Goal: Task Accomplishment & Management: Use online tool/utility

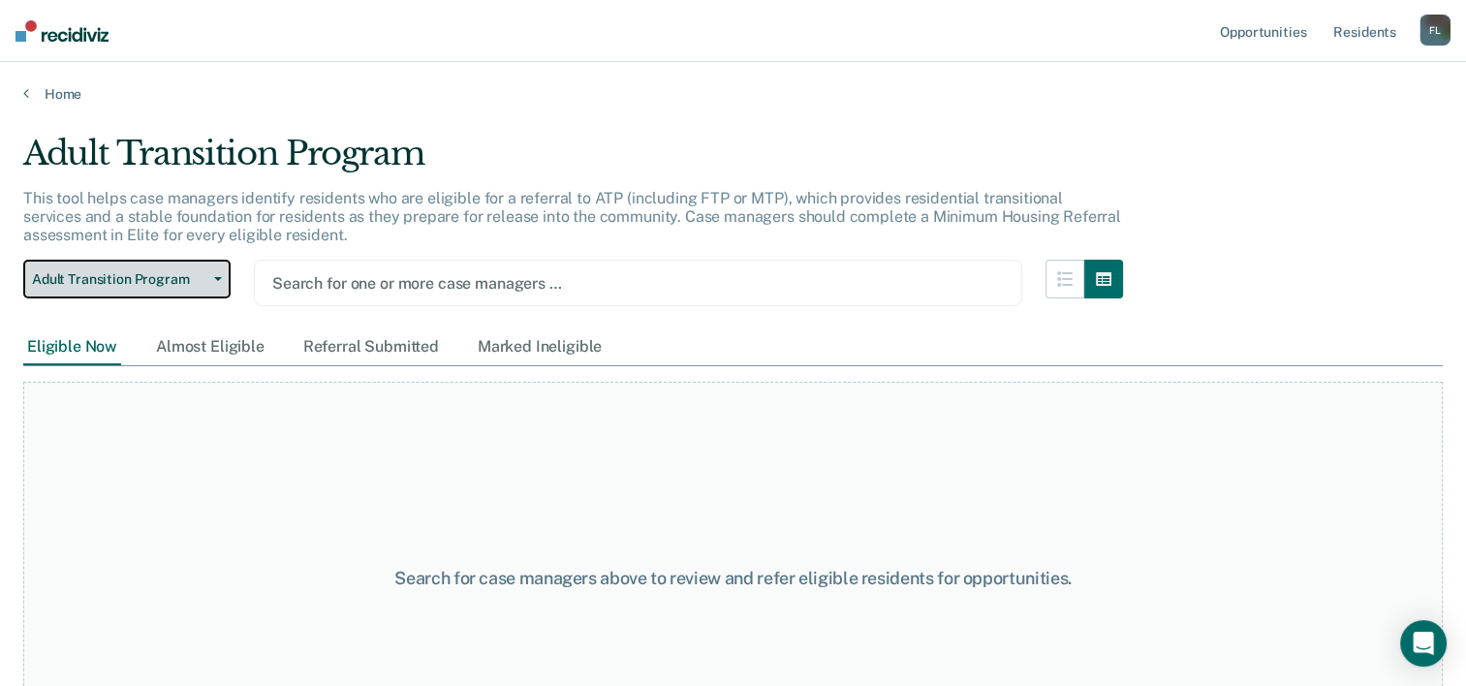
click at [198, 275] on span "Adult Transition Program" at bounding box center [119, 279] width 174 height 16
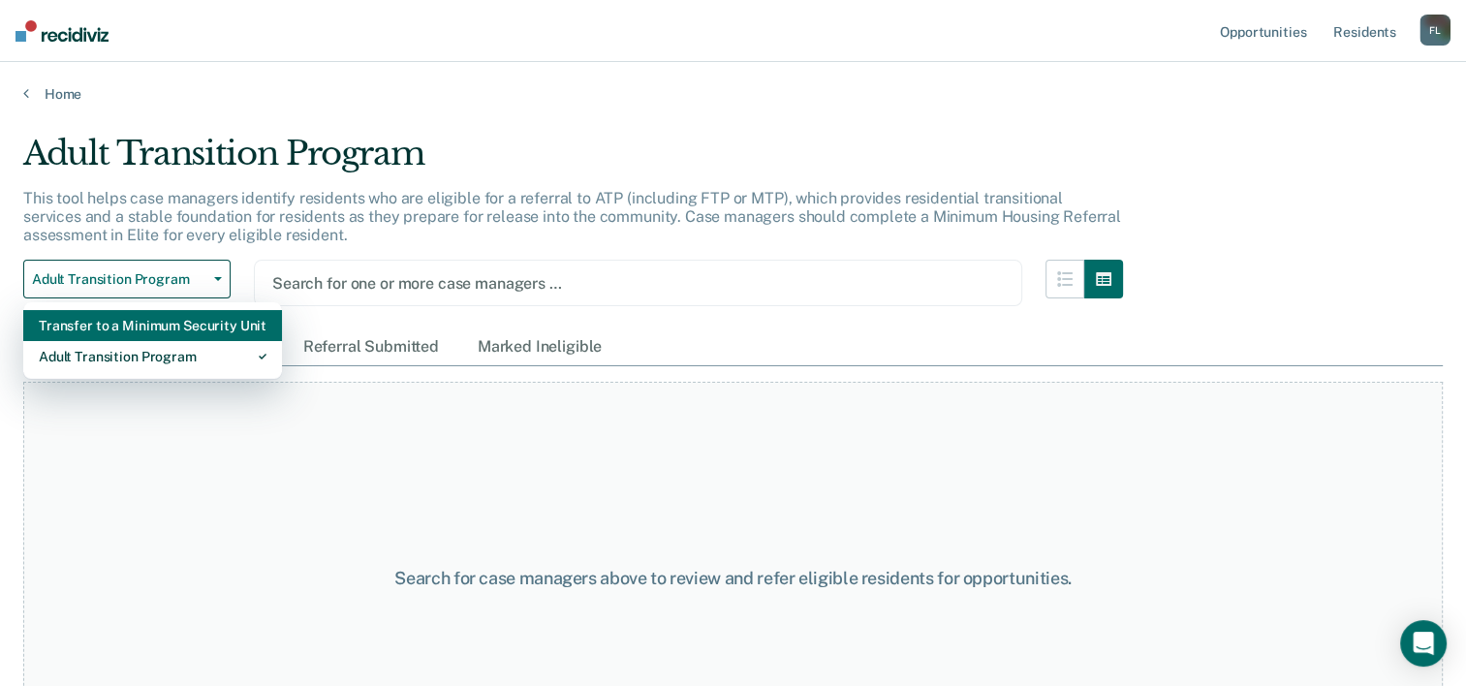
click at [204, 327] on div "Transfer to a Minimum Security Unit" at bounding box center [153, 325] width 228 height 31
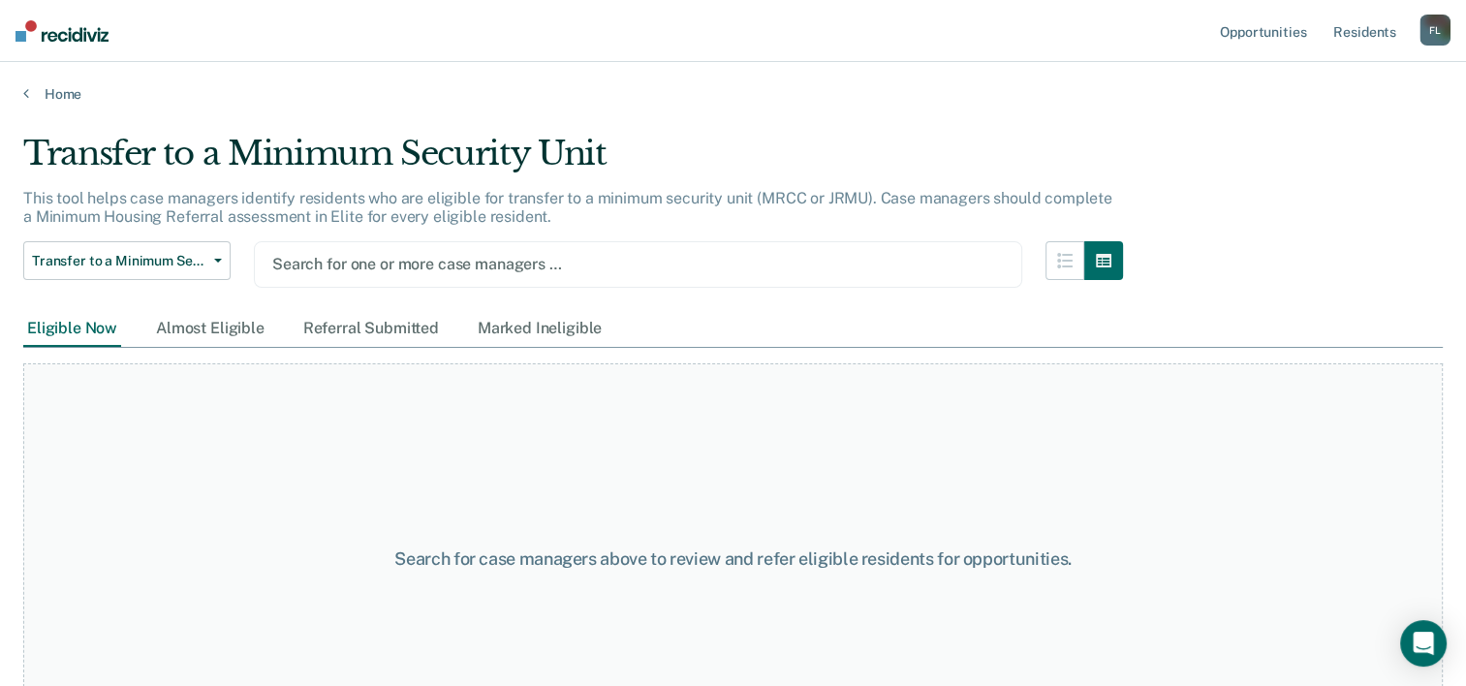
click at [397, 265] on div at bounding box center [638, 264] width 732 height 22
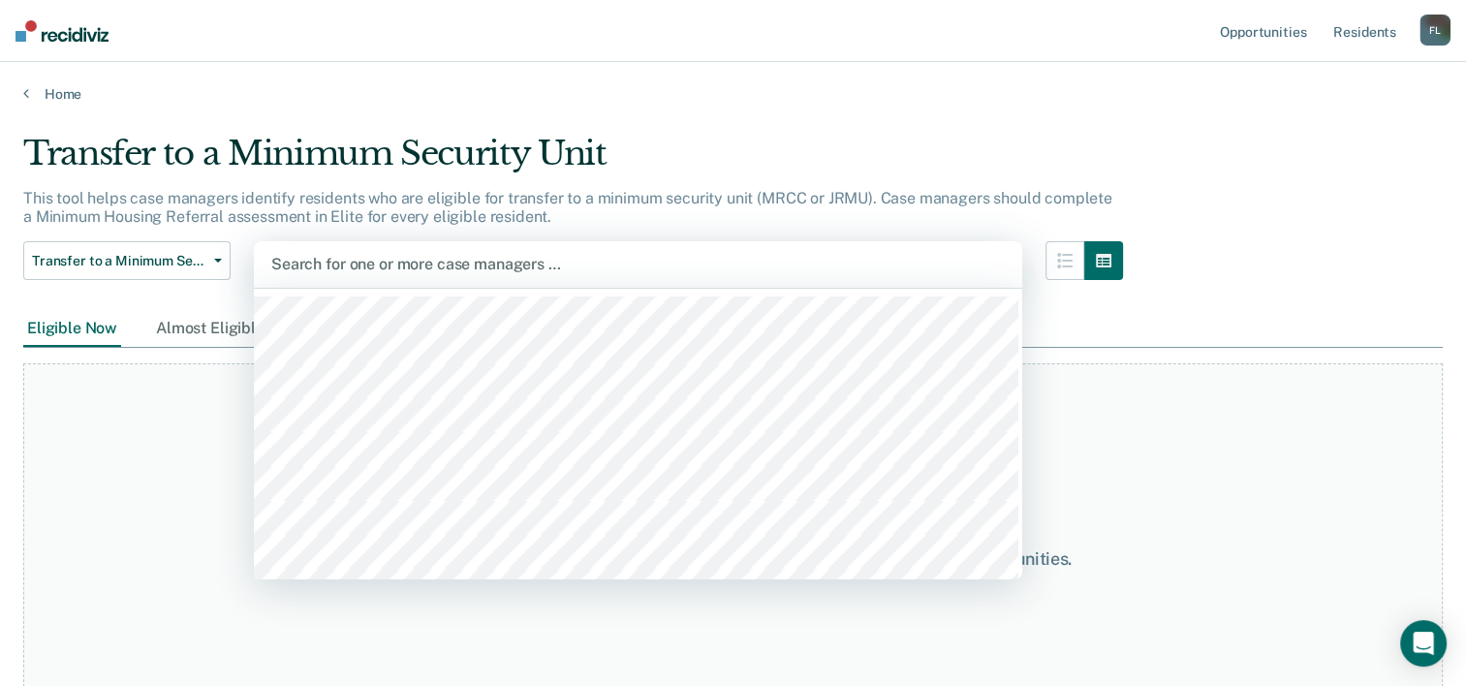
type input "a"
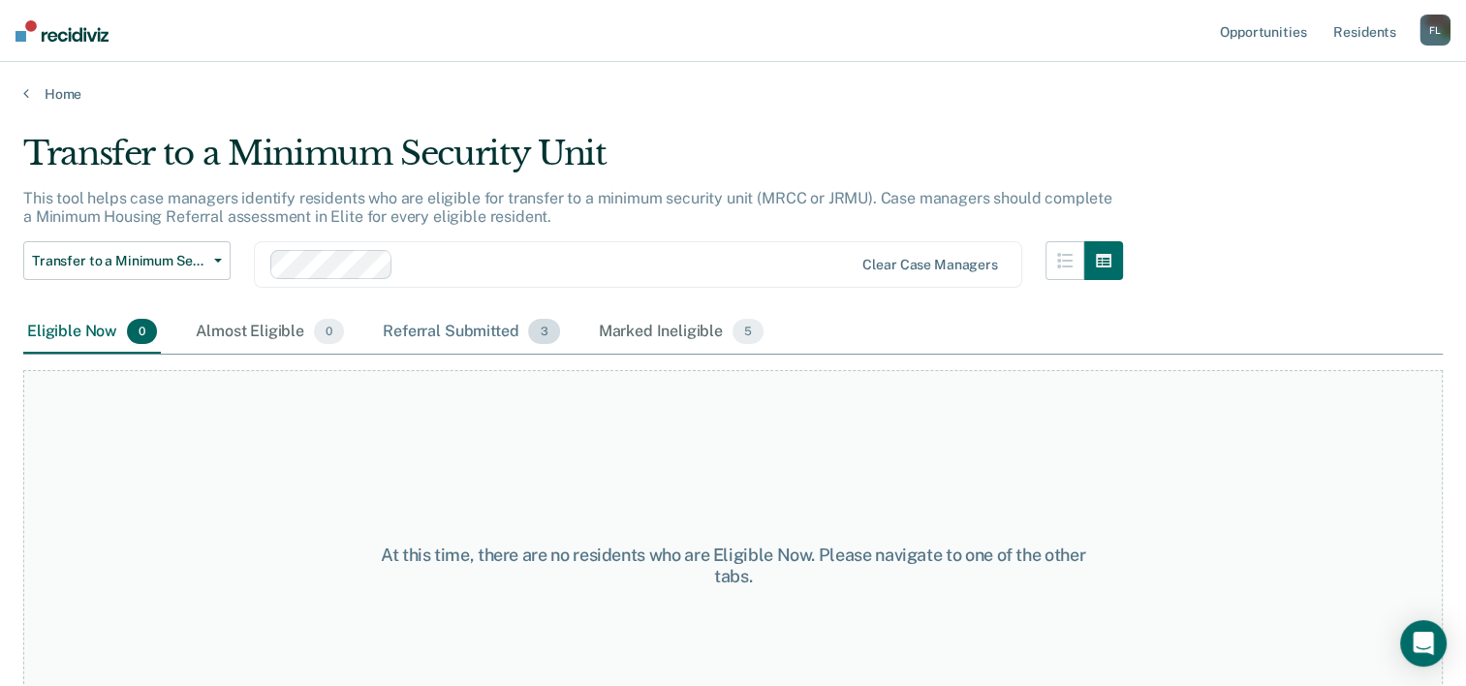
click at [539, 337] on span "3" at bounding box center [543, 331] width 31 height 25
